Goal: Browse casually

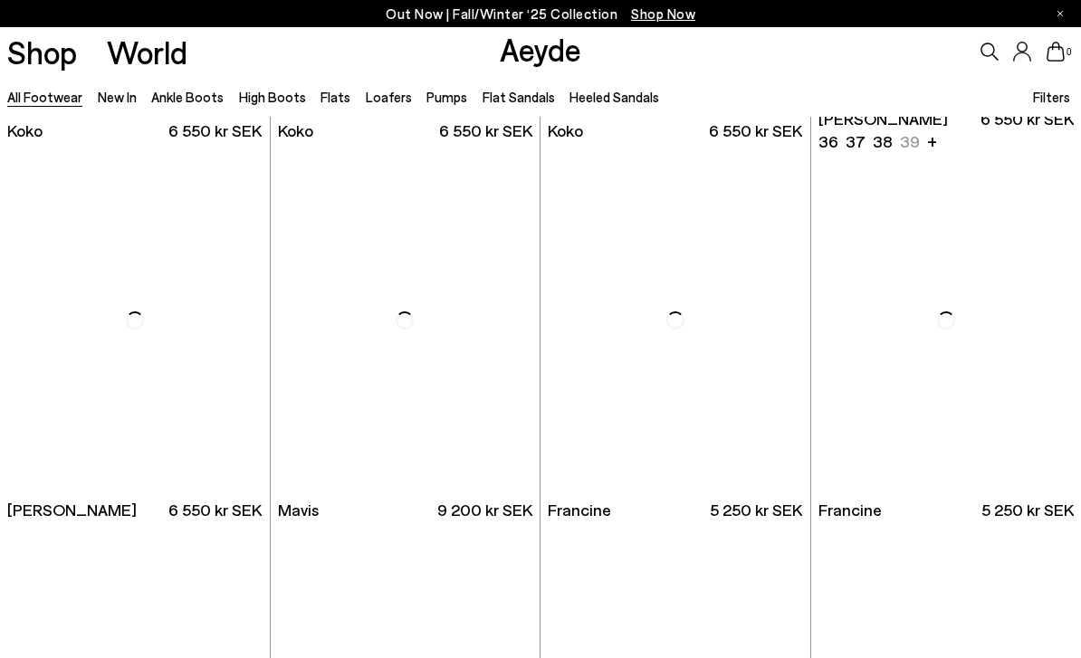
scroll to position [2257, 0]
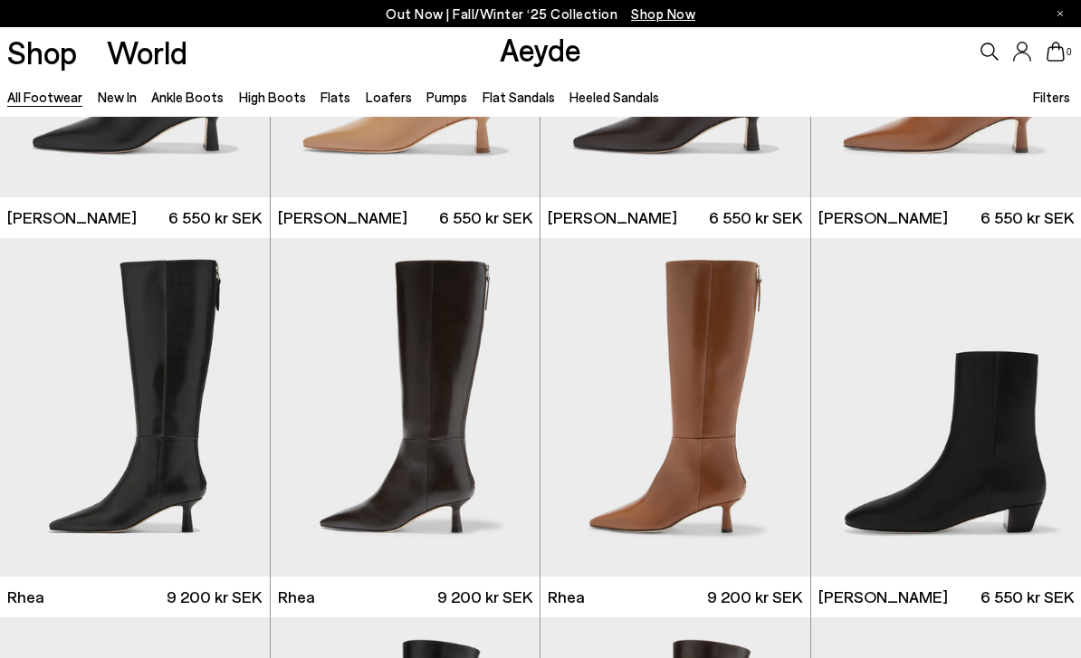
scroll to position [3009, 0]
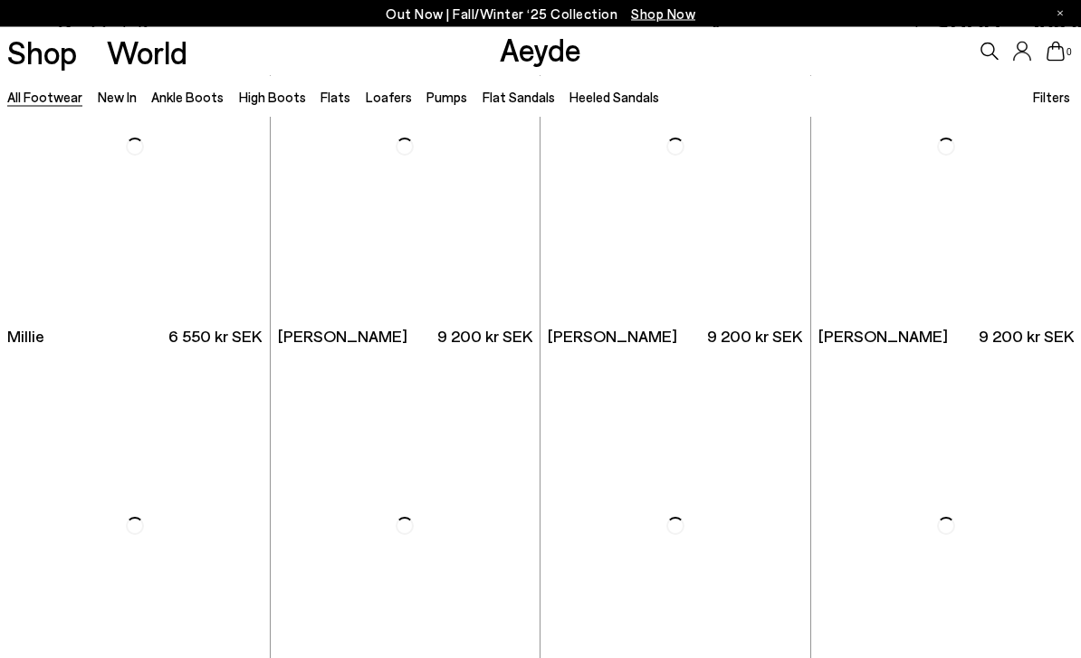
scroll to position [7070, 0]
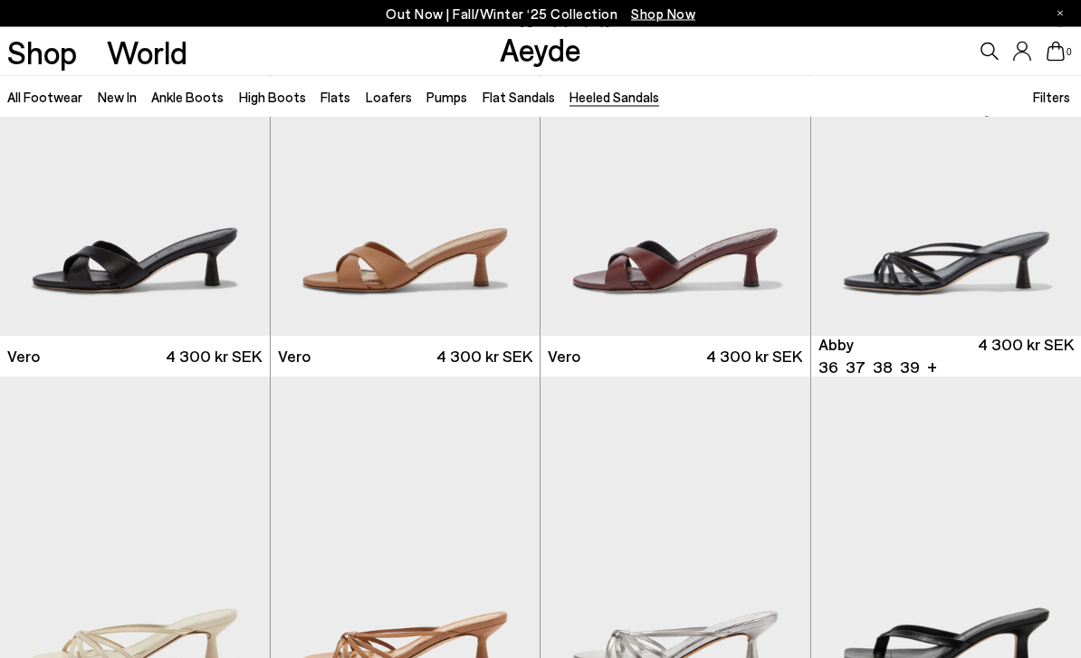
scroll to position [500, 0]
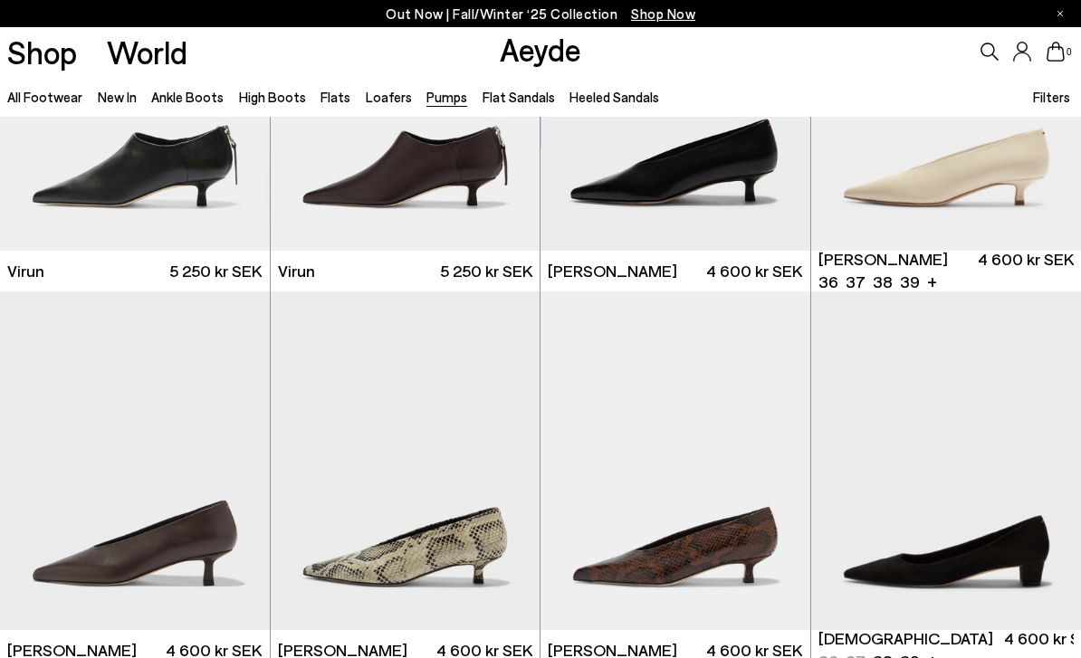
scroll to position [1781, 0]
